Goal: Communication & Community: Answer question/provide support

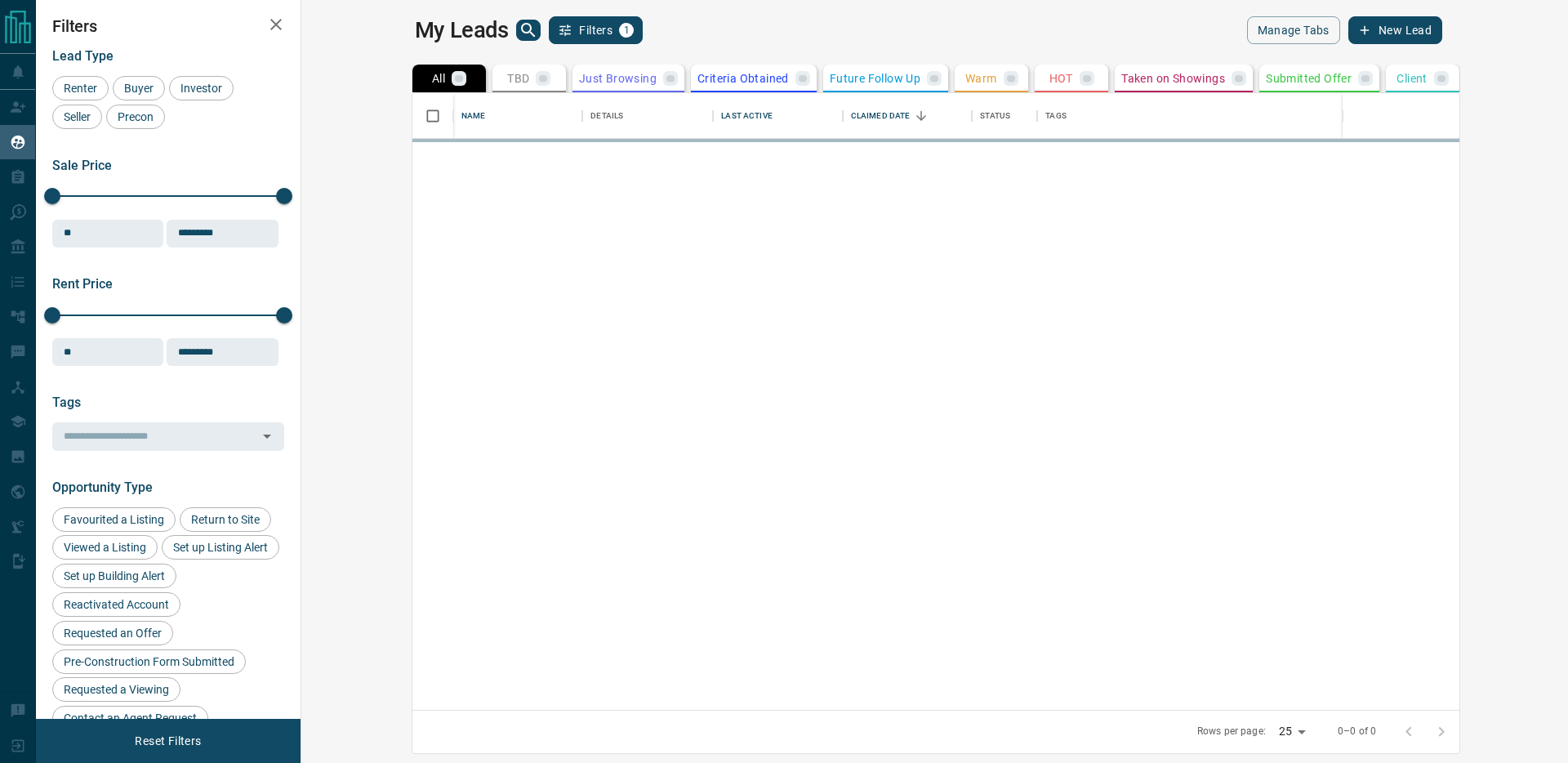
scroll to position [617, 1259]
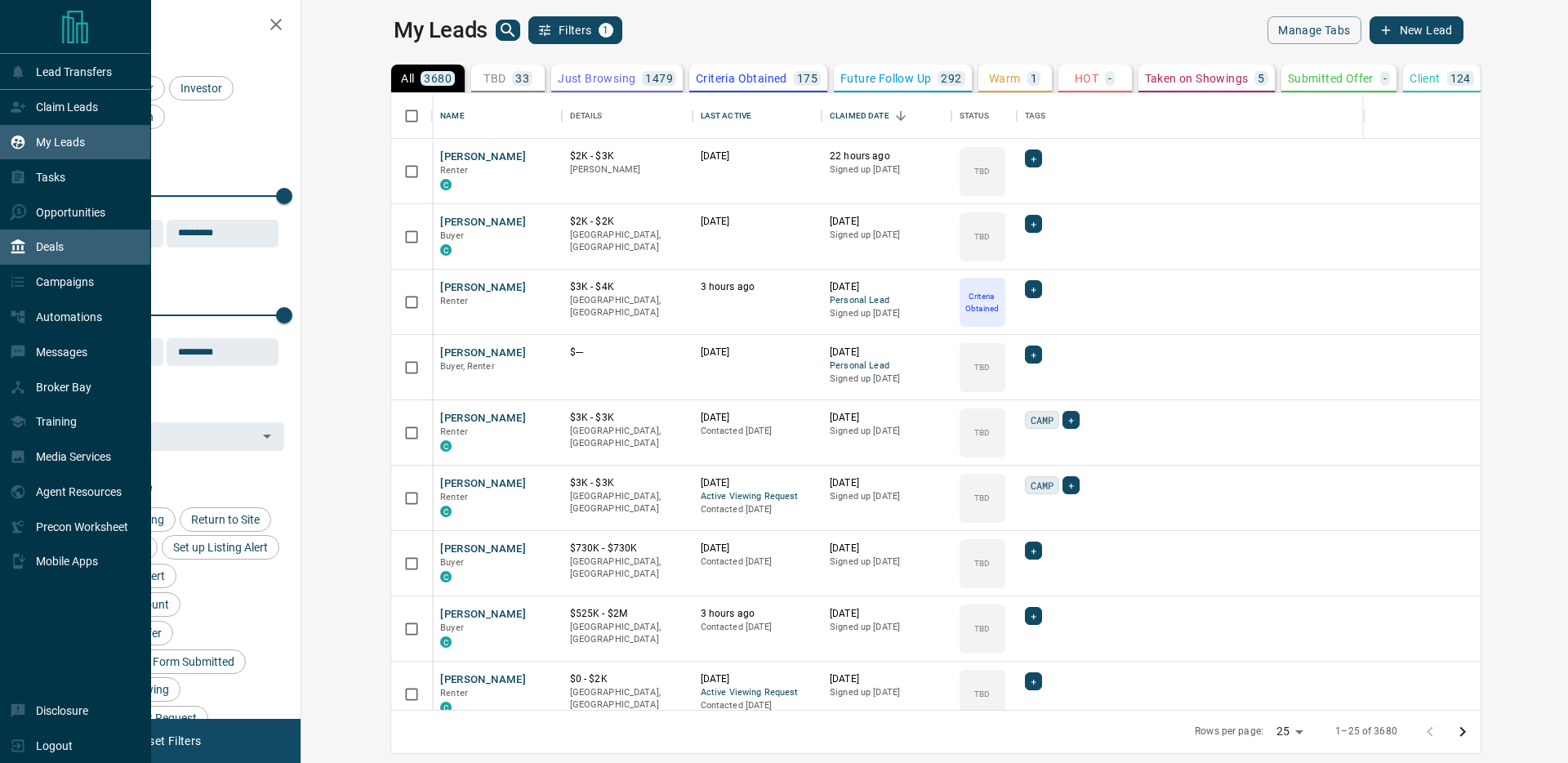
click at [17, 239] on icon at bounding box center [18, 246] width 17 height 17
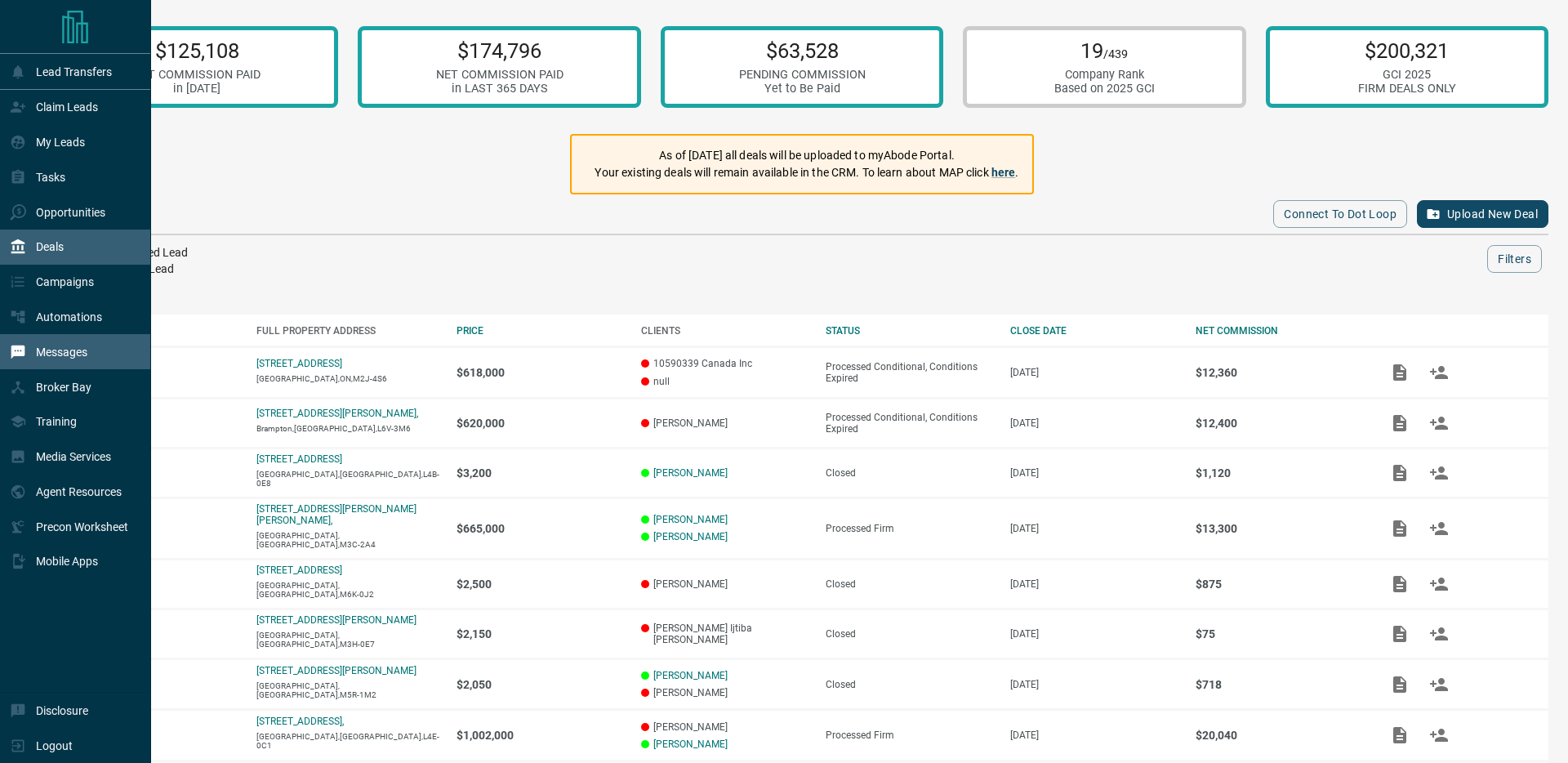
click at [85, 350] on p "Messages" at bounding box center [61, 351] width 52 height 13
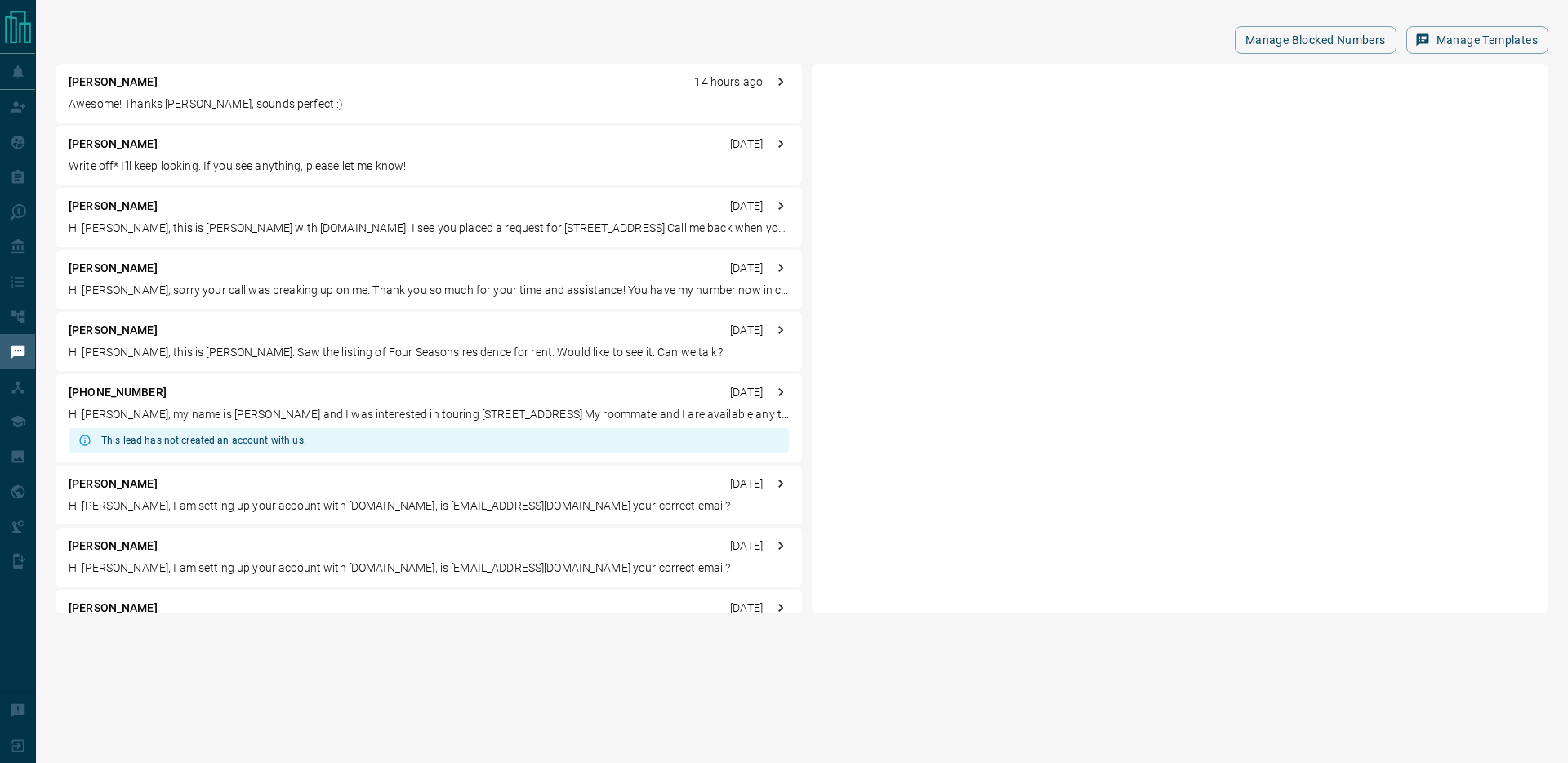
click at [375, 109] on p "Awesome! Thanks [PERSON_NAME], sounds perfect :)" at bounding box center [429, 104] width 720 height 18
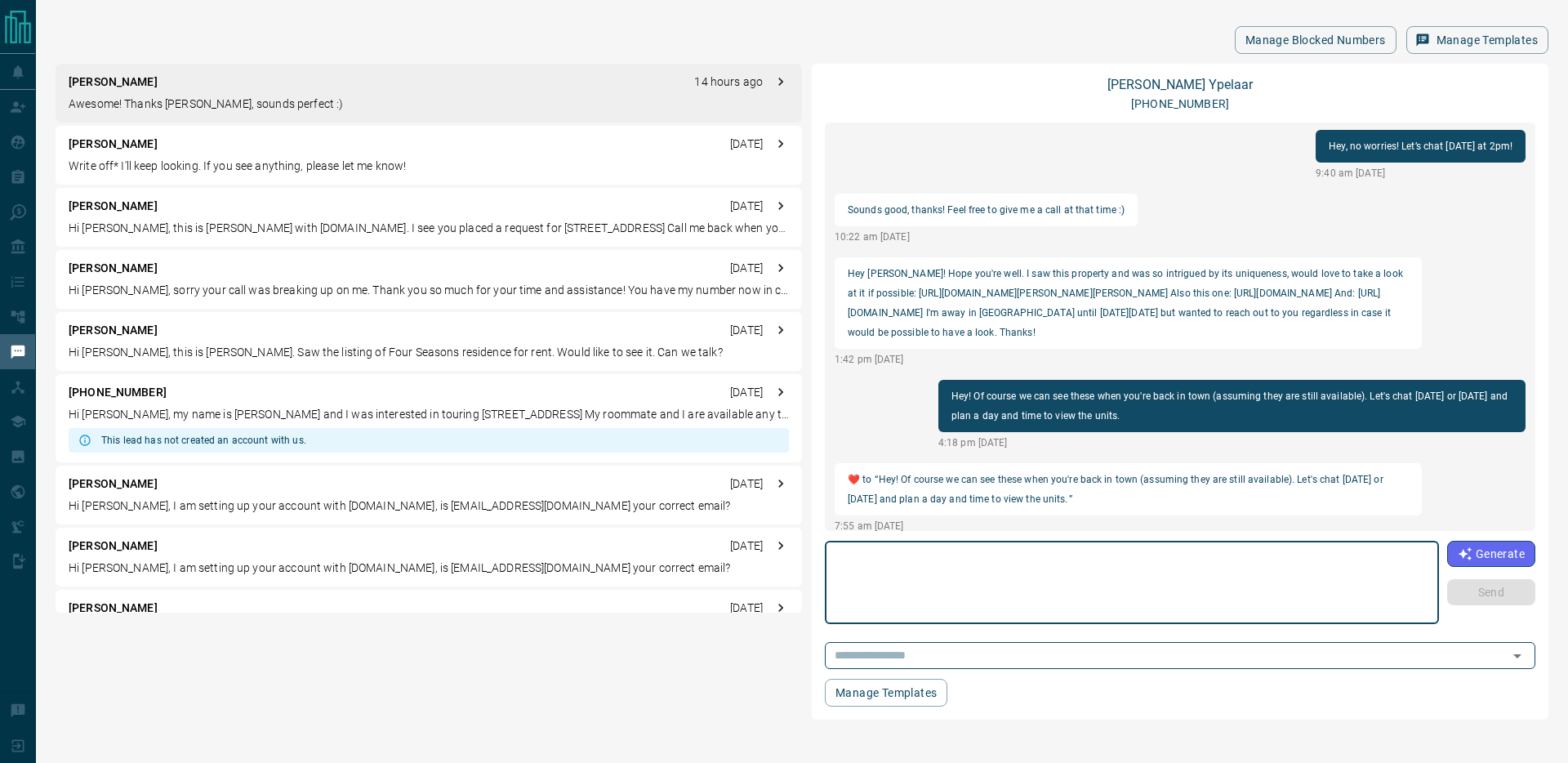
scroll to position [1368, 0]
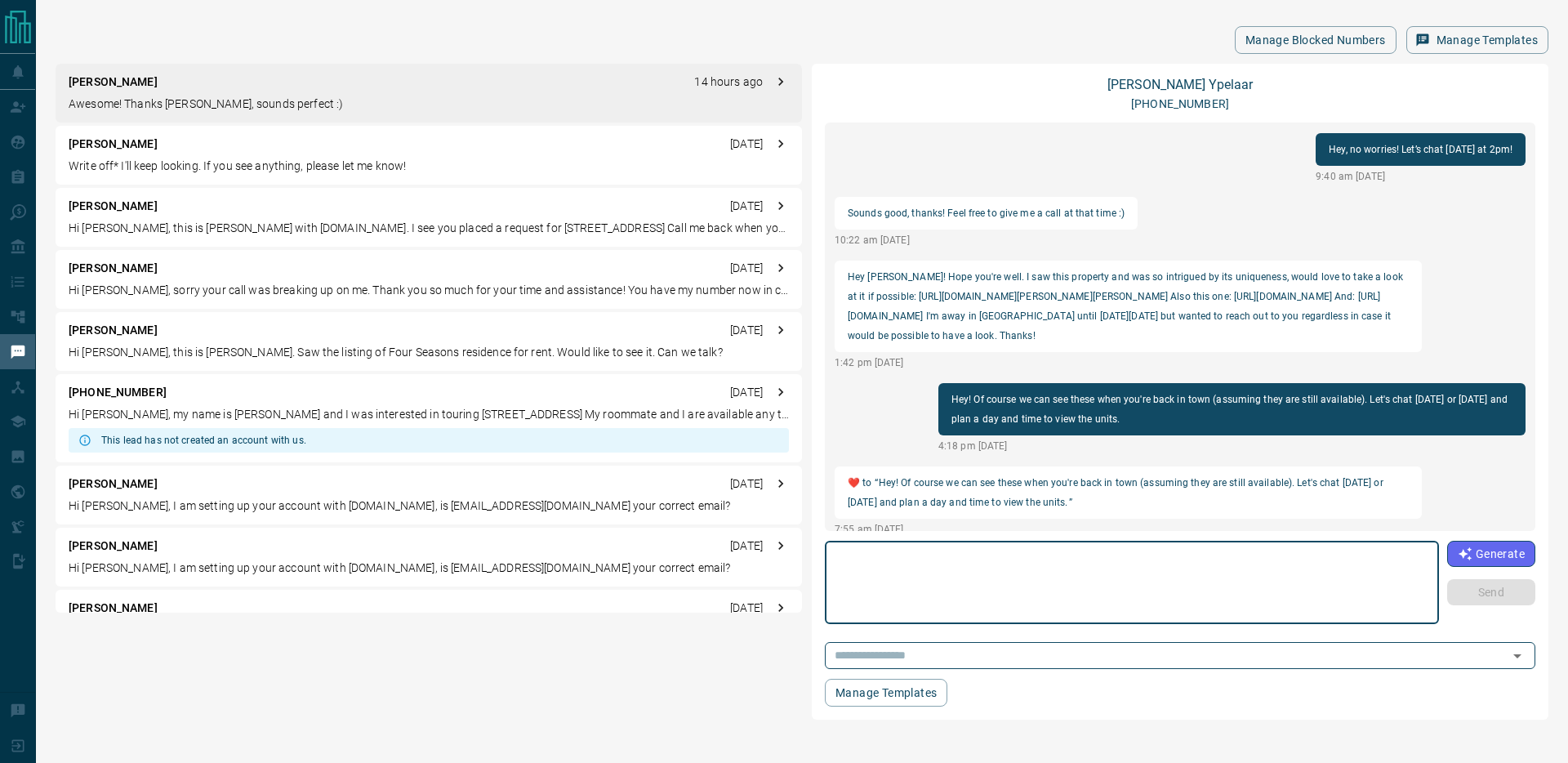
click at [1218, 268] on p "Hey [PERSON_NAME]! Hope you're well. I saw this property and was so intrigued b…" at bounding box center [1127, 307] width 561 height 79
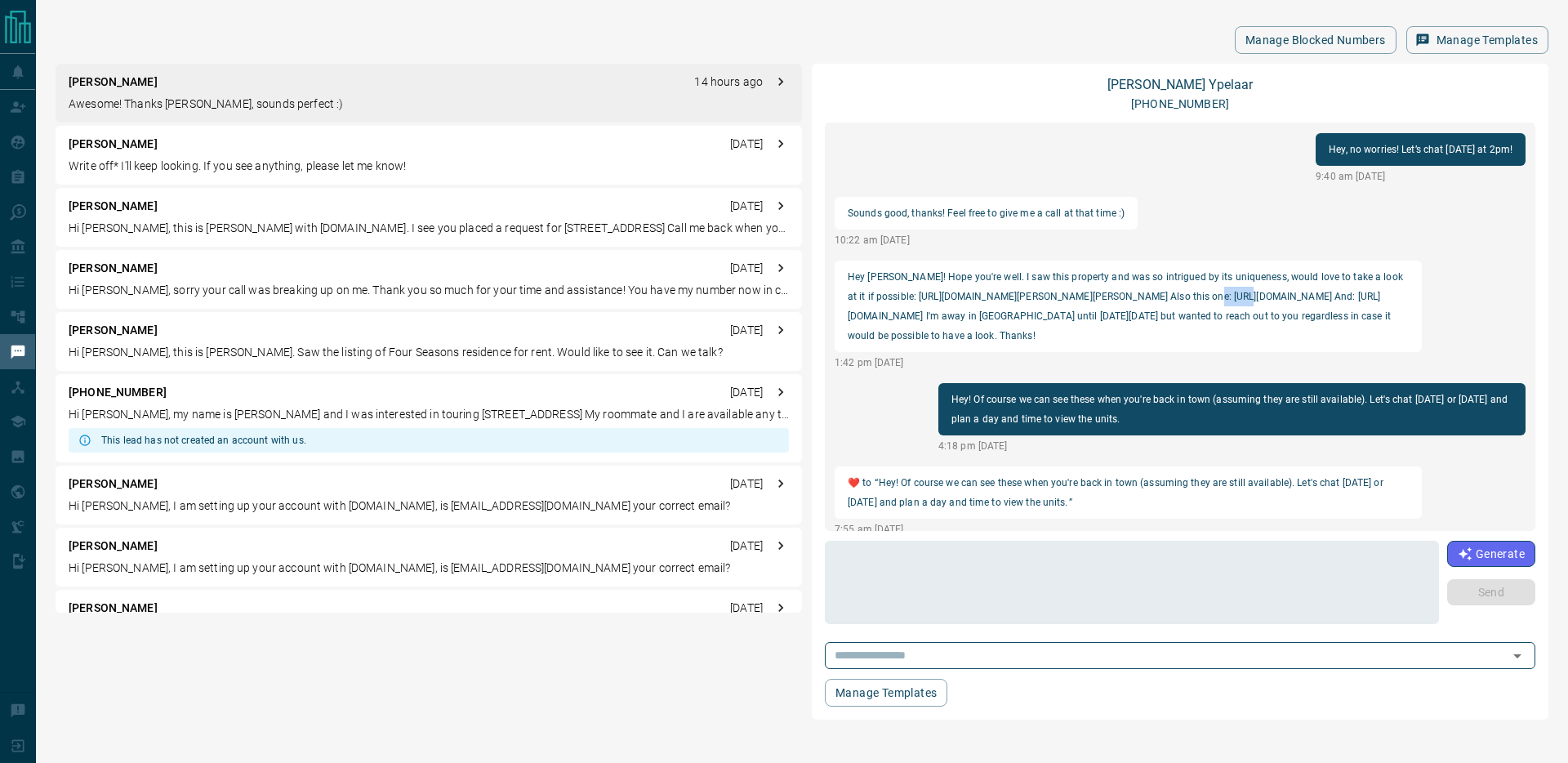
click at [1218, 268] on p "Hey [PERSON_NAME]! Hope you're well. I saw this property and was so intrigued b…" at bounding box center [1127, 307] width 561 height 79
copy p "C12314604"
click at [1174, 275] on p "Hey [PERSON_NAME]! Hope you're well. I saw this property and was so intrigued b…" at bounding box center [1127, 307] width 561 height 79
copy p "W12257217"
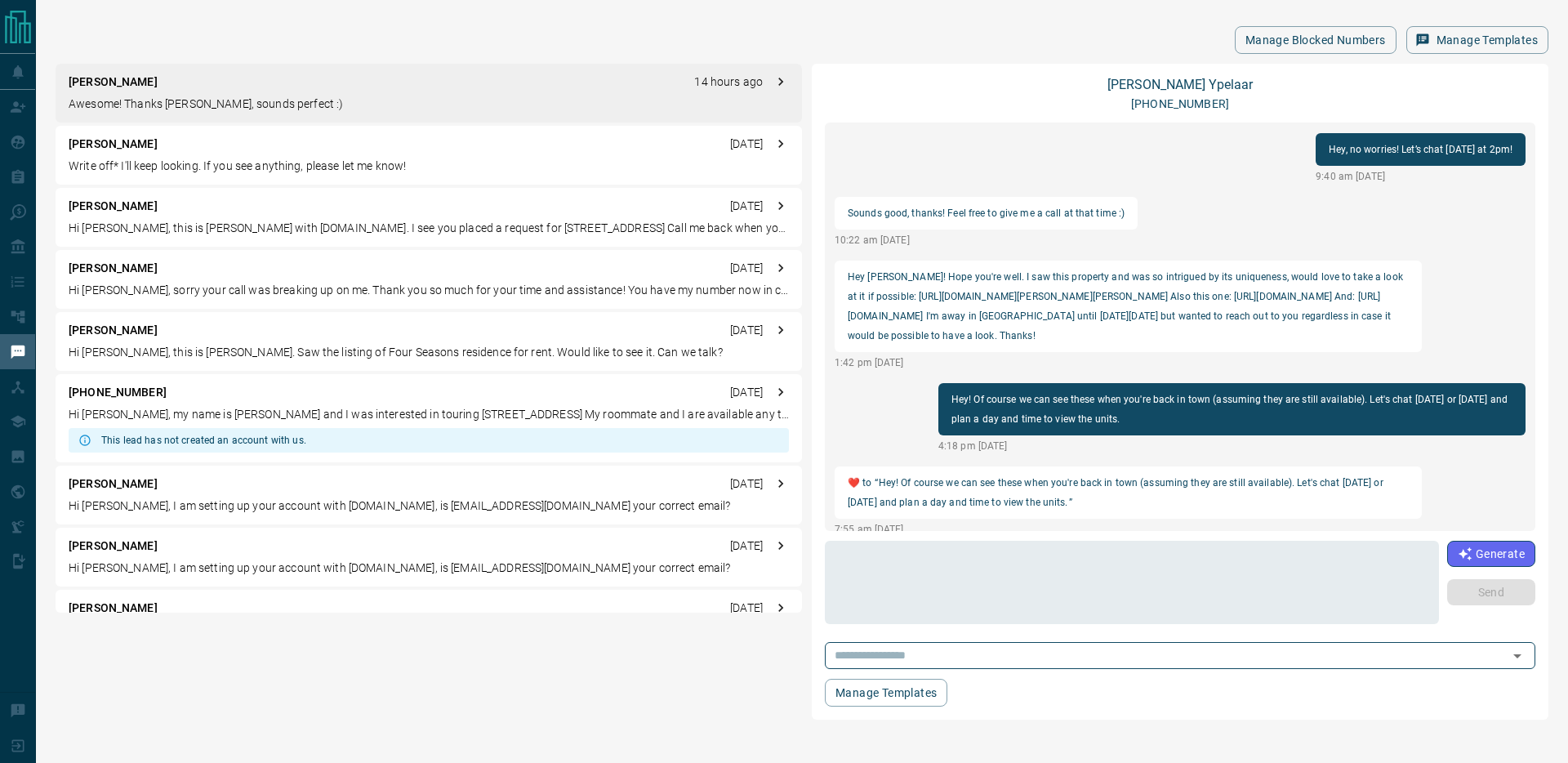
click at [1037, 298] on p "Hey [PERSON_NAME]! Hope you're well. I saw this property and was so intrigued b…" at bounding box center [1127, 307] width 561 height 79
copy p "W12315805"
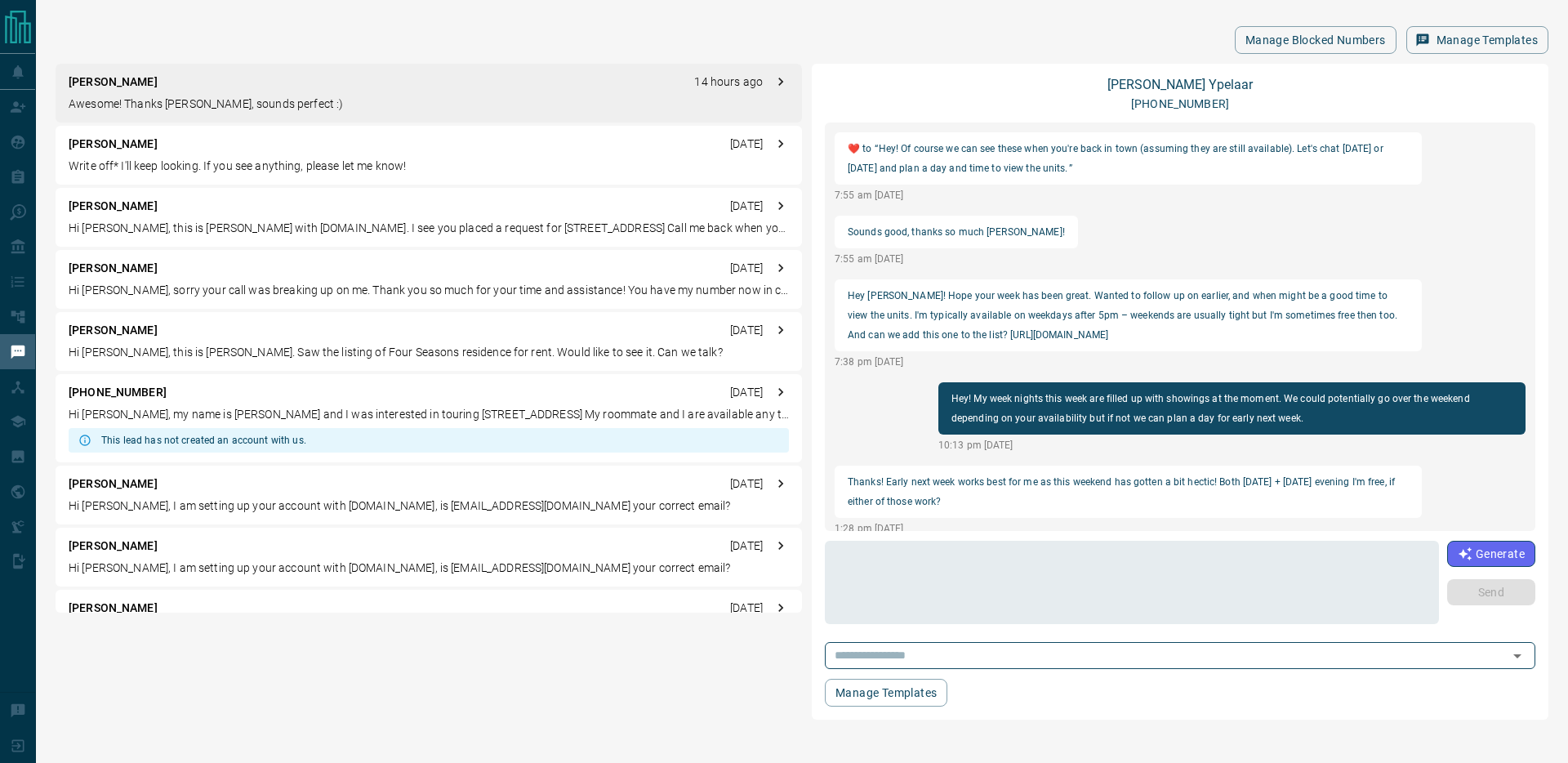
scroll to position [1705, 0]
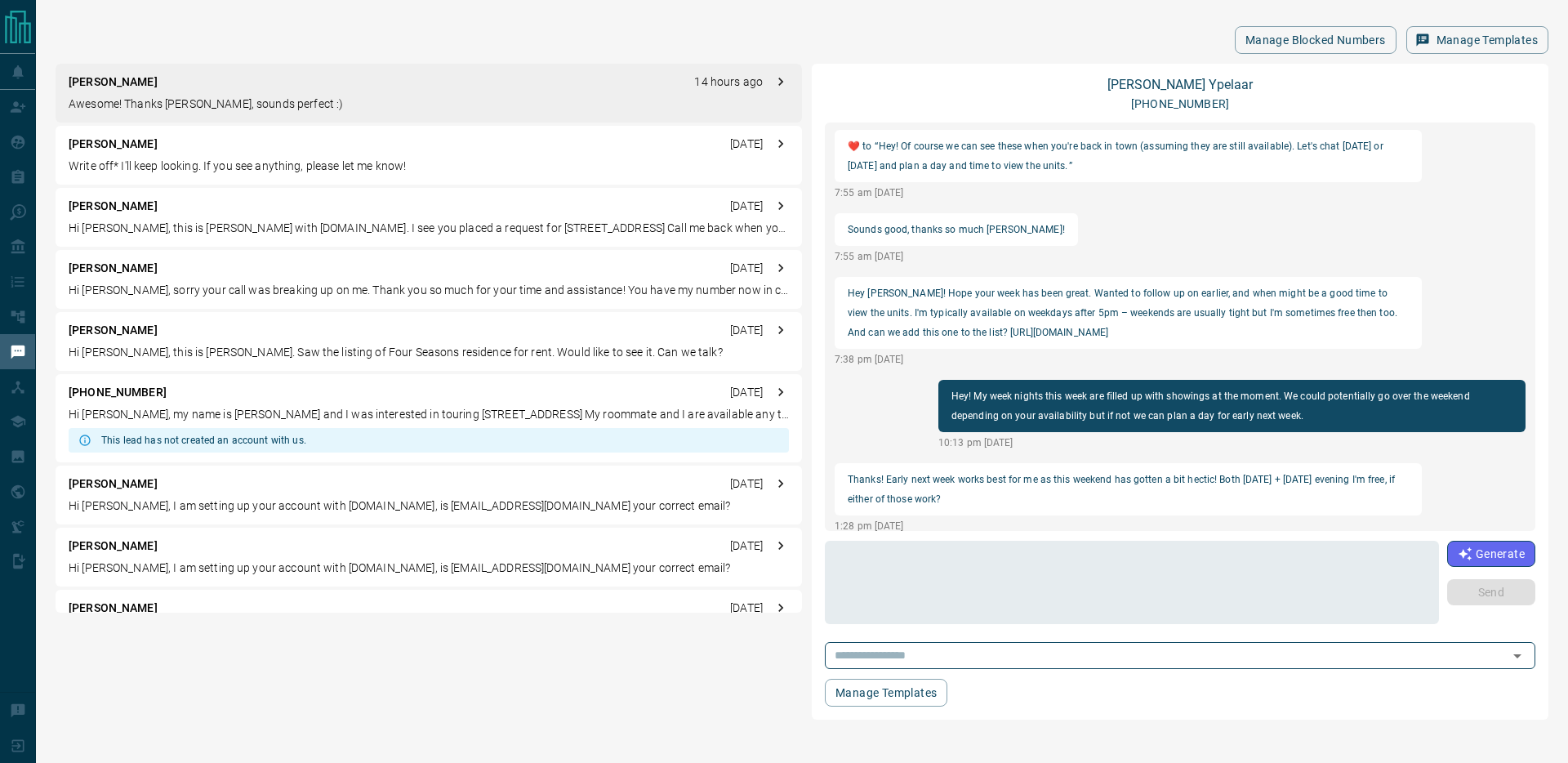
click at [1321, 332] on p "Hey [PERSON_NAME]! Hope your week has been great. Wanted to follow up on earlie…" at bounding box center [1127, 312] width 561 height 58
copy p "W12336609"
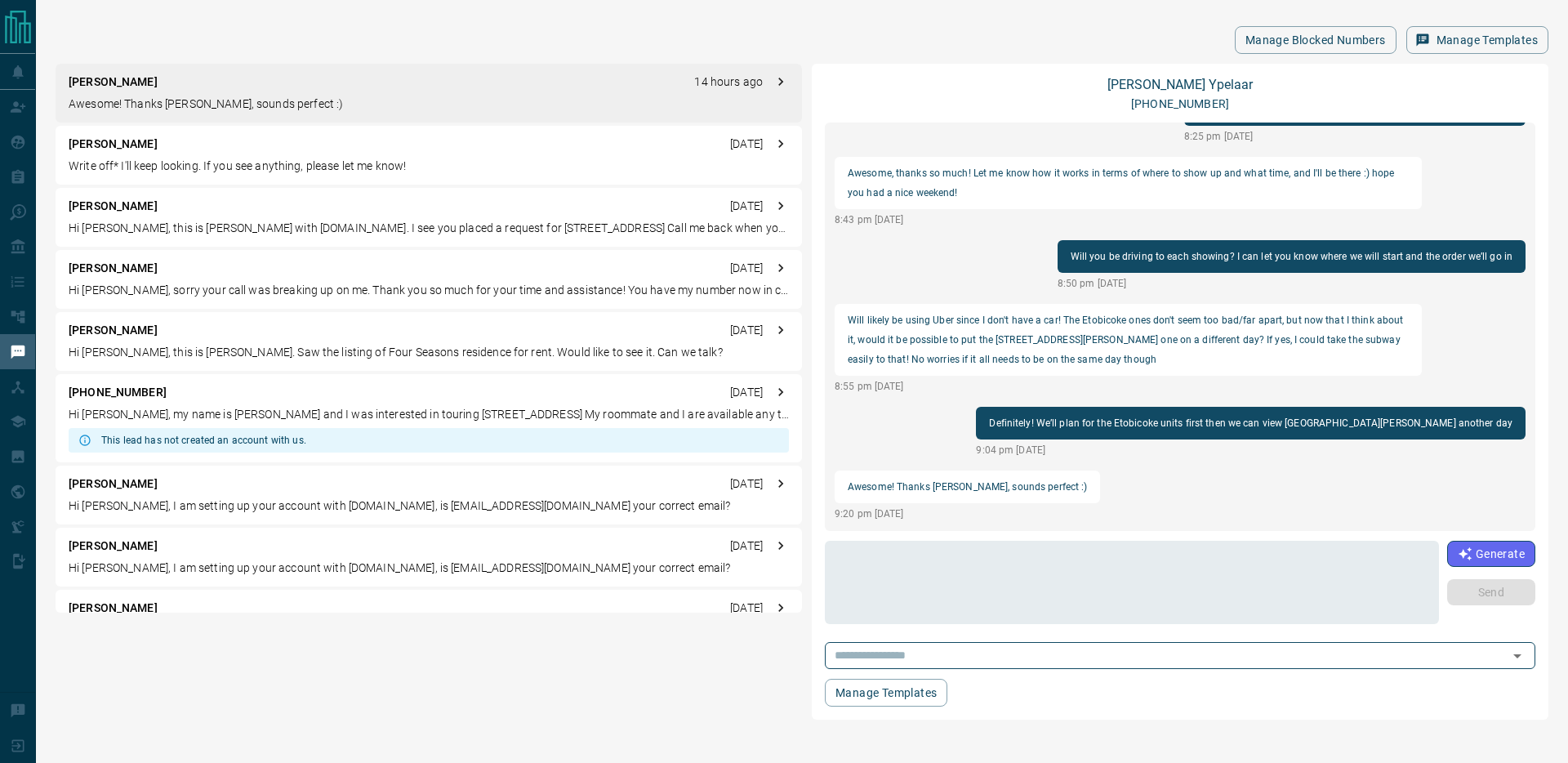
scroll to position [2178, 0]
click at [895, 577] on textarea at bounding box center [1132, 582] width 591 height 69
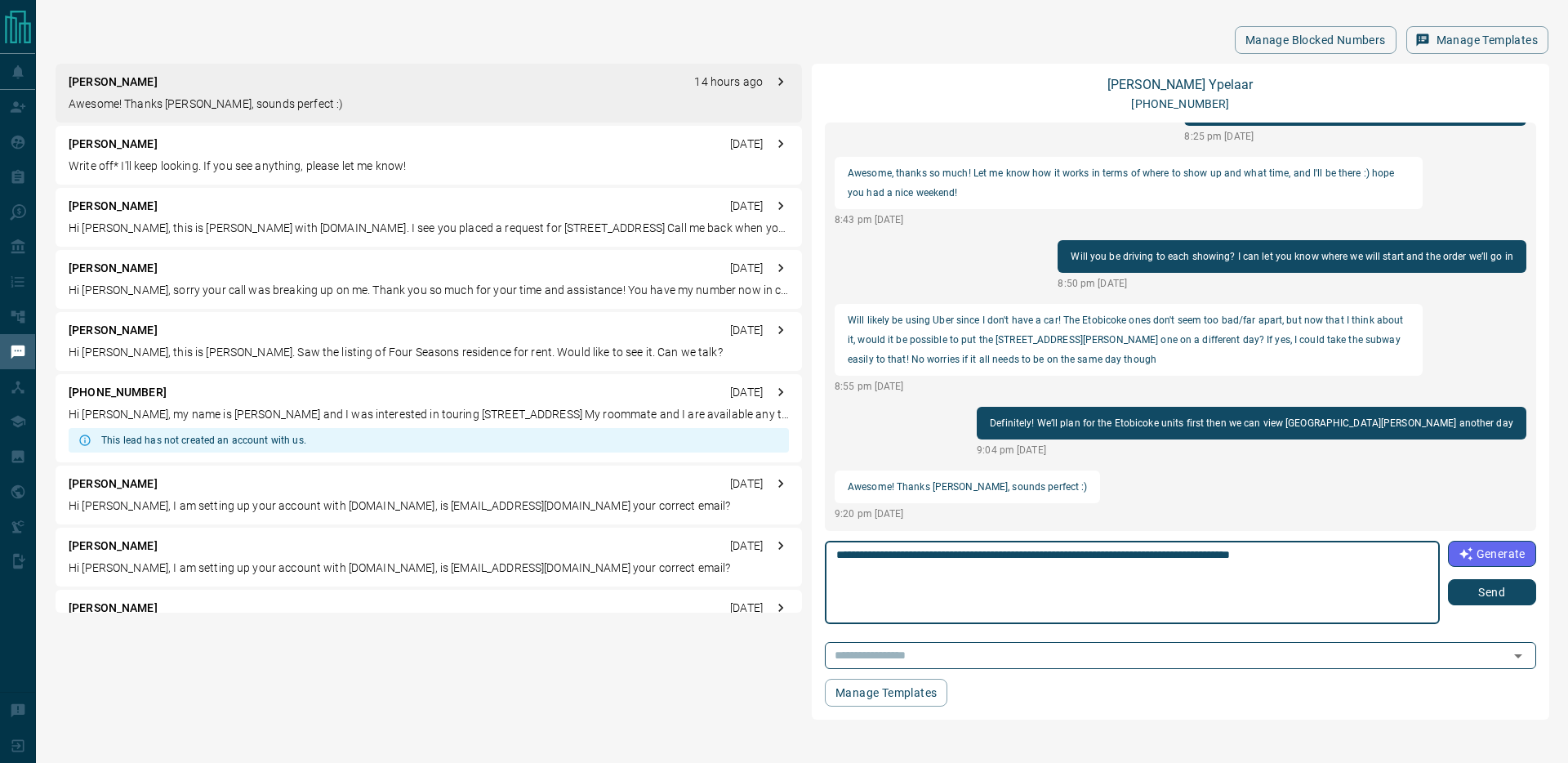
paste textarea "**********"
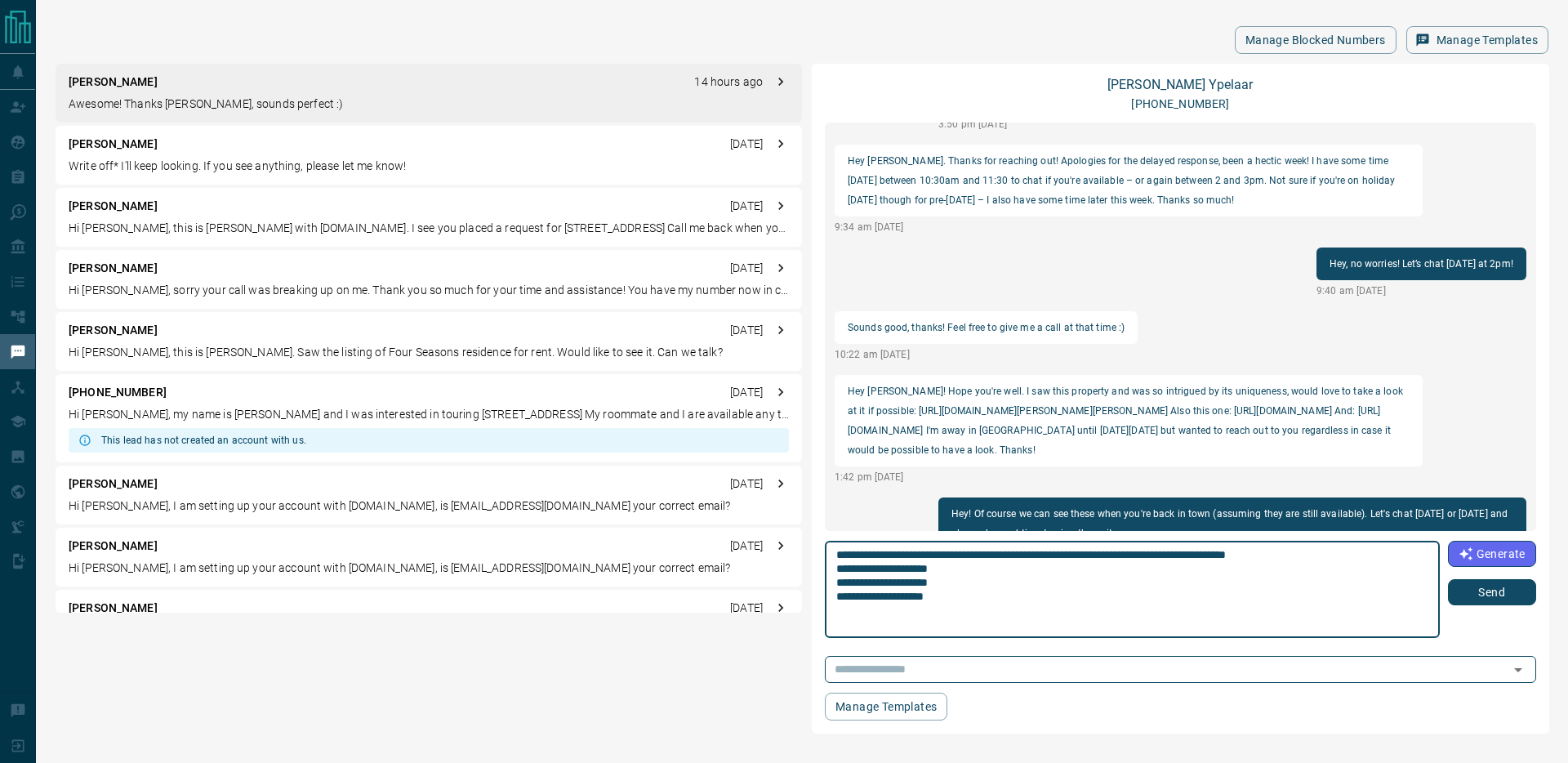
scroll to position [1, 0]
paste textarea "**********"
type textarea "**********"
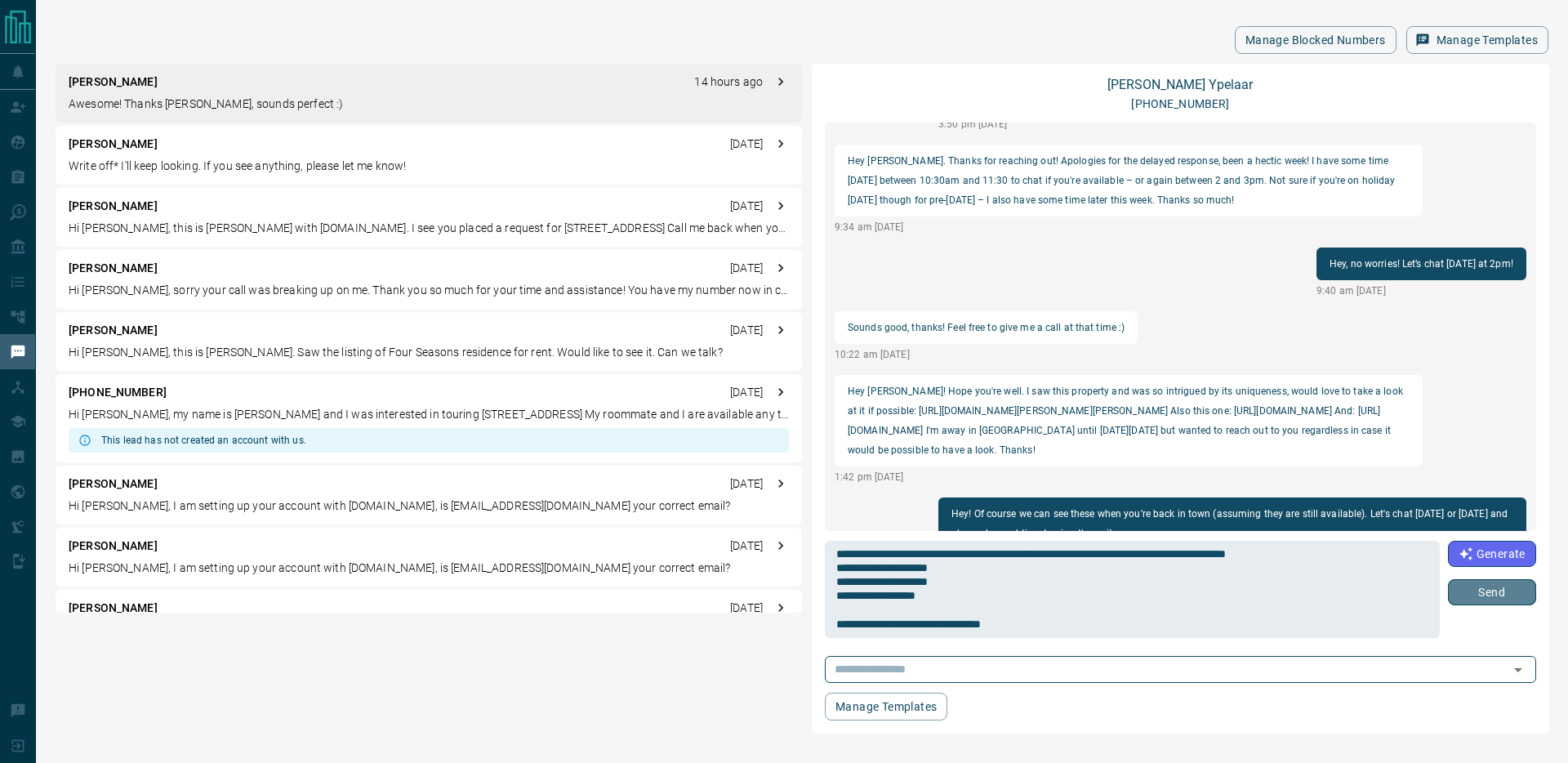
click at [1472, 595] on button "Send" at bounding box center [1491, 592] width 89 height 26
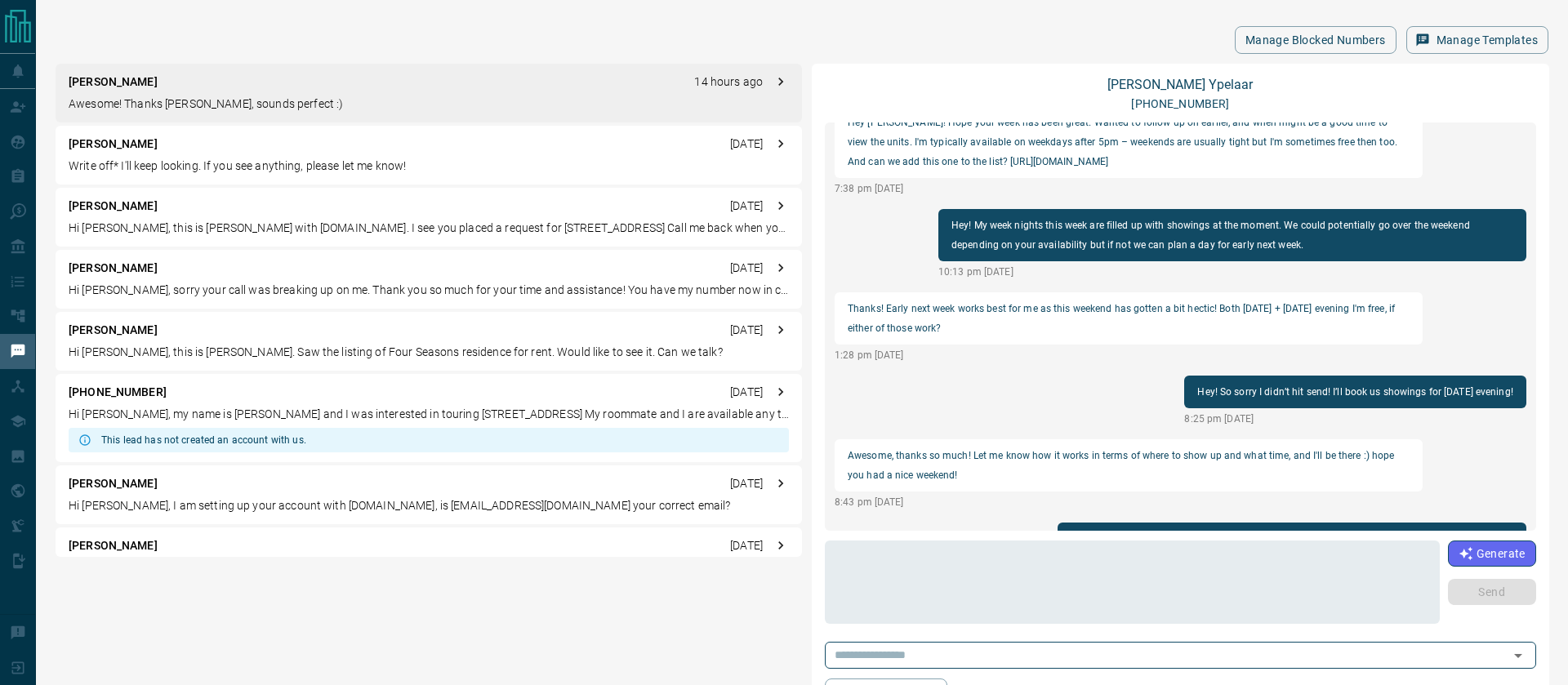
scroll to position [2139, 0]
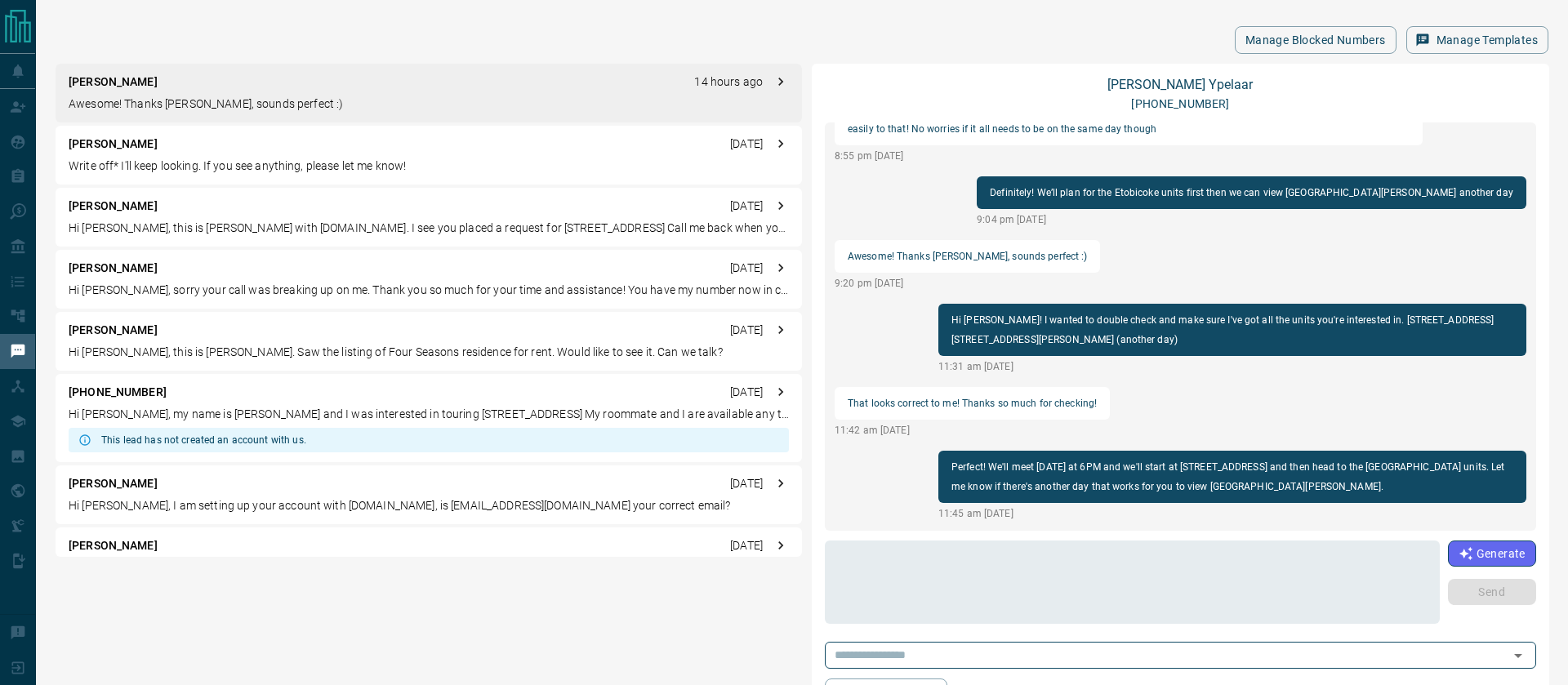
click at [300, 173] on p "Write off* I'll keep looking. If you see anything, please let me know!" at bounding box center [429, 166] width 720 height 18
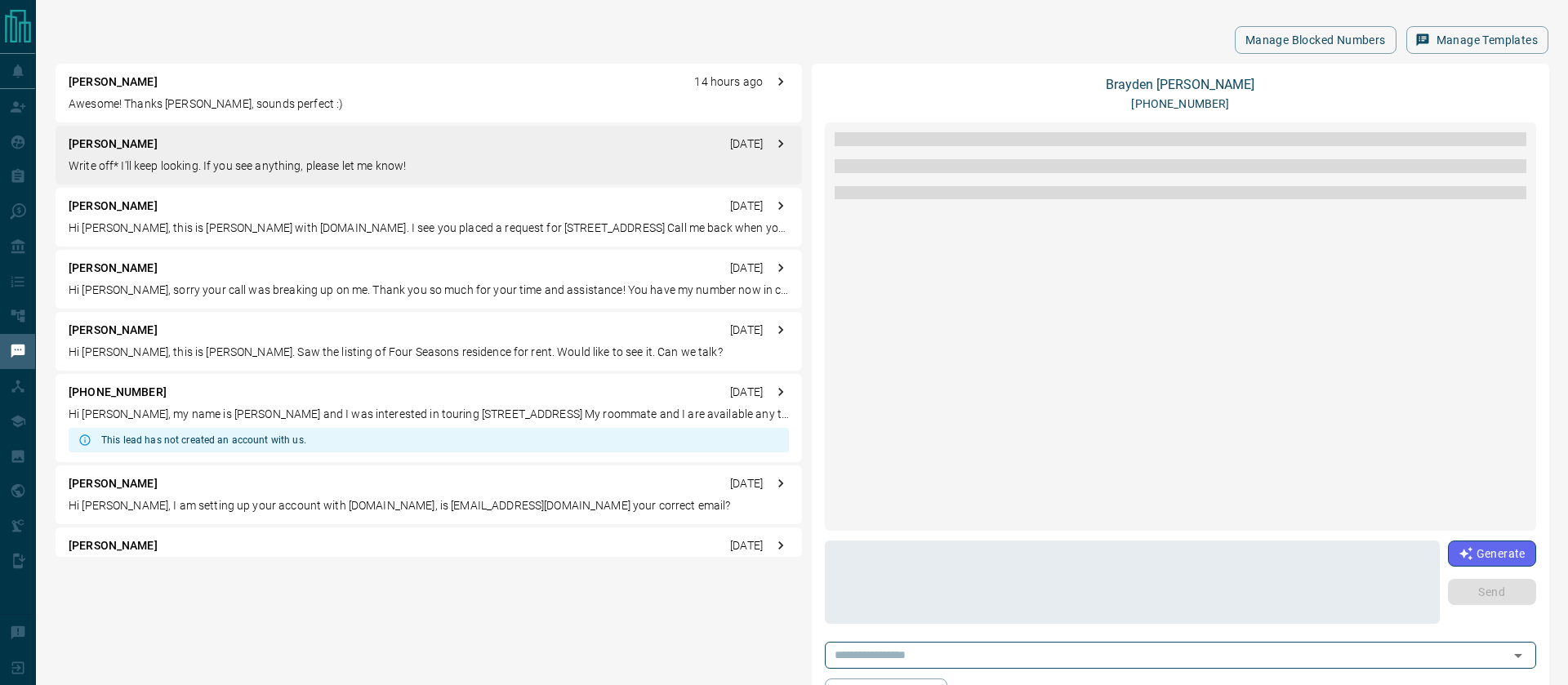
scroll to position [1727, 0]
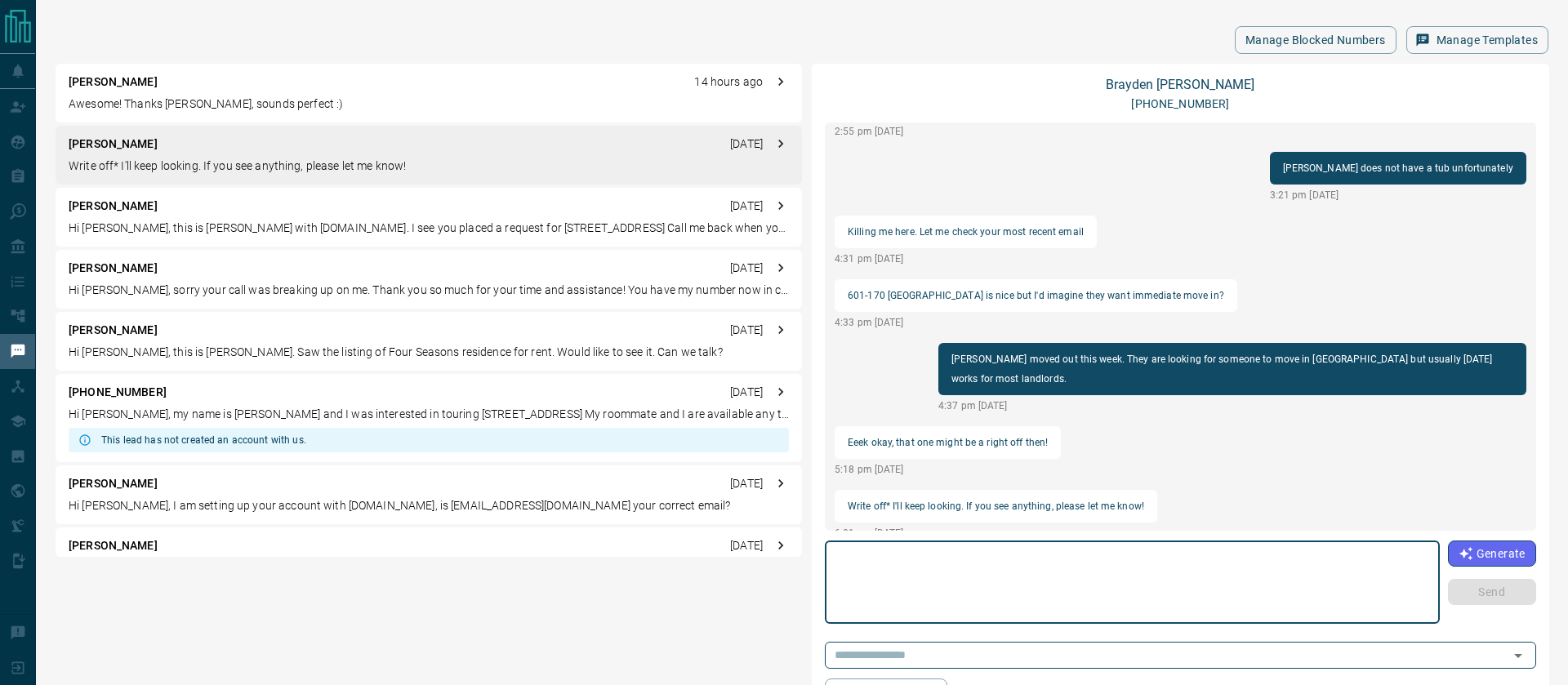
click at [910, 568] on textarea at bounding box center [1132, 582] width 592 height 69
type textarea "*"
type textarea "**********"
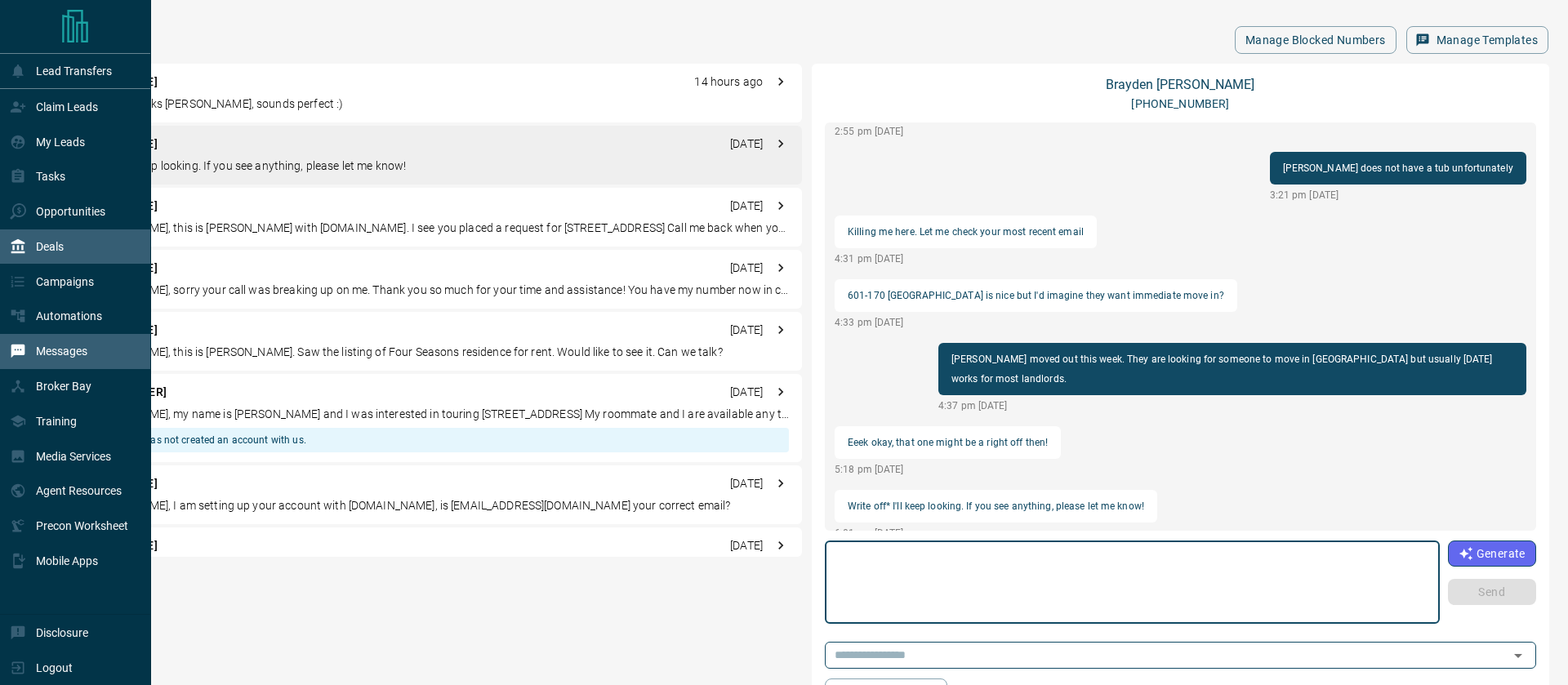
click at [44, 245] on p "Deals" at bounding box center [50, 246] width 28 height 13
